Goal: Task Accomplishment & Management: Manage account settings

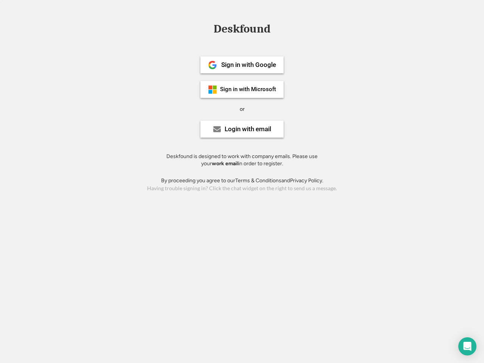
click at [242, 108] on div "or" at bounding box center [241, 109] width 5 height 8
click at [242, 30] on div "Deskfound" at bounding box center [242, 29] width 64 height 12
click at [207, 28] on div "Deskfound" at bounding box center [242, 30] width 484 height 14
click at [242, 30] on div "Deskfound" at bounding box center [242, 29] width 64 height 12
click at [242, 109] on div "or" at bounding box center [241, 109] width 5 height 8
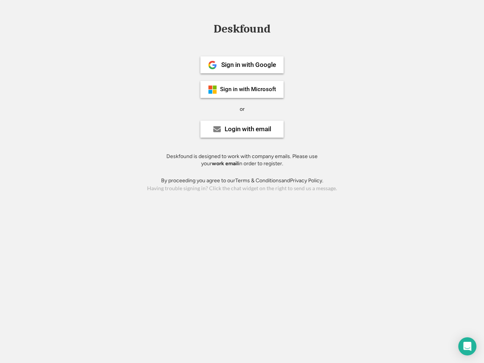
click at [242, 65] on div "Sign in with Google" at bounding box center [248, 65] width 55 height 6
click at [248, 65] on div "Sign in with Google" at bounding box center [248, 65] width 55 height 6
click at [212, 65] on img at bounding box center [212, 64] width 9 height 9
click at [242, 89] on div "Sign in with Microsoft" at bounding box center [248, 90] width 56 height 6
click at [248, 89] on div "Sign in with Microsoft" at bounding box center [248, 90] width 56 height 6
